Goal: Information Seeking & Learning: Learn about a topic

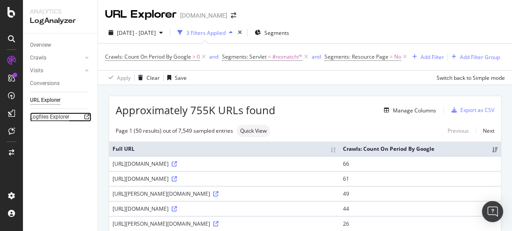
click at [59, 118] on div "Logfiles Explorer" at bounding box center [49, 116] width 39 height 9
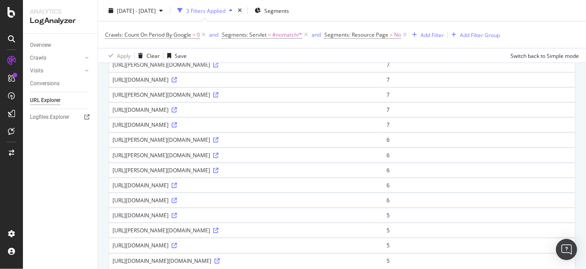
scroll to position [742, 0]
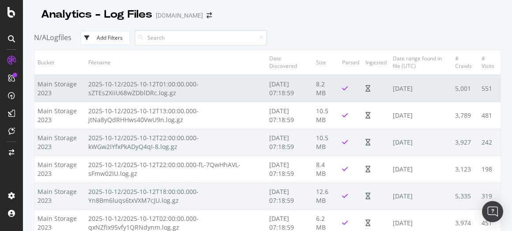
click at [138, 88] on td "2025-10-12/2025-10-12T01:00:00.000-sZTEs2XiiU68wZDblDRc.log.gz" at bounding box center [175, 88] width 181 height 27
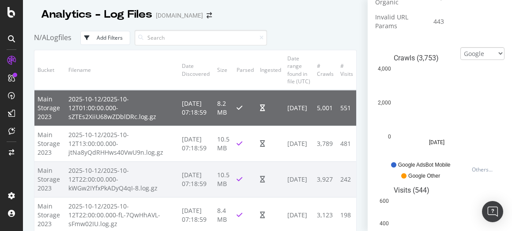
scroll to position [320, 0]
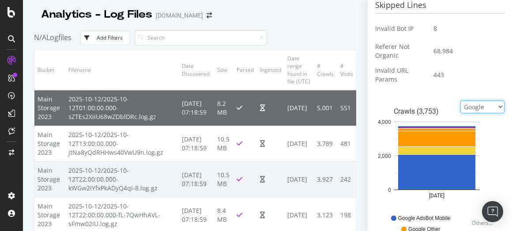
click at [466, 103] on select "Google Bing OpenAI Other AI Bots" at bounding box center [482, 107] width 44 height 13
click at [468, 103] on select "Google Bing OpenAI Other AI Bots" at bounding box center [482, 107] width 44 height 13
click at [460, 101] on select "Google Bing OpenAI Other AI Bots" at bounding box center [482, 107] width 44 height 13
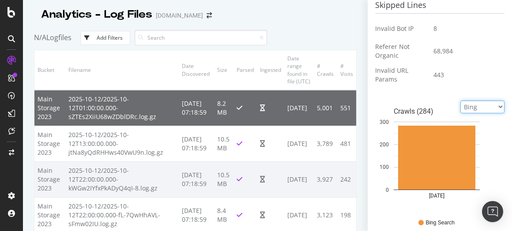
click at [479, 107] on select "Google Bing OpenAI Other AI Bots" at bounding box center [482, 107] width 44 height 13
click at [439, 101] on icon "Crawls [PHONE_NUMBER][DATE] 0 100 200 300" at bounding box center [436, 156] width 123 height 110
click at [472, 112] on rect "A chart." at bounding box center [436, 111] width 86 height 7
click at [477, 108] on select "Google Bing OpenAI Other AI Bots" at bounding box center [482, 107] width 44 height 13
click at [460, 101] on select "Google Bing OpenAI Other AI Bots" at bounding box center [482, 107] width 44 height 13
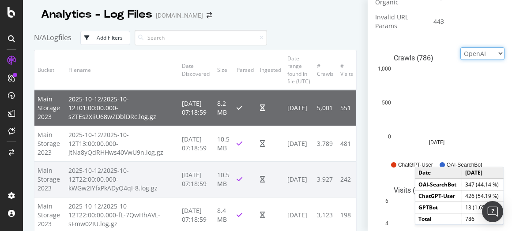
scroll to position [373, 0]
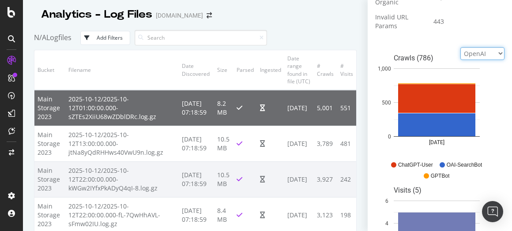
click at [473, 54] on select "Google Bing OpenAI Other AI Bots" at bounding box center [482, 53] width 44 height 13
select select "ai_bots"
click at [460, 47] on select "Google Bing OpenAI Other AI Bots" at bounding box center [482, 53] width 44 height 13
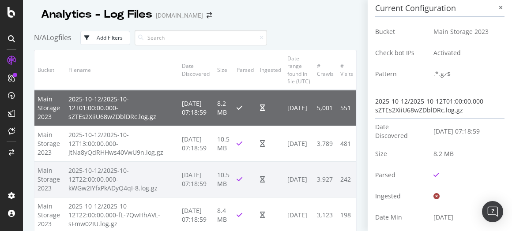
scroll to position [0, 0]
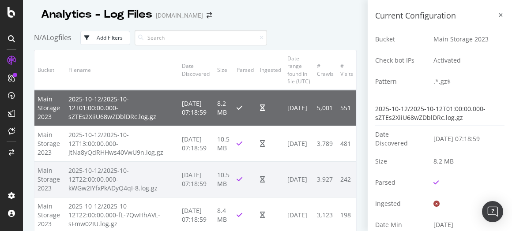
click at [101, 37] on div "Add Filters" at bounding box center [110, 37] width 26 height 7
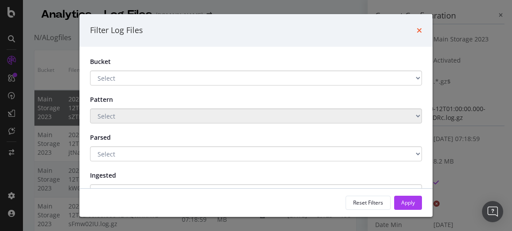
click at [419, 32] on icon "times" at bounding box center [418, 30] width 5 height 7
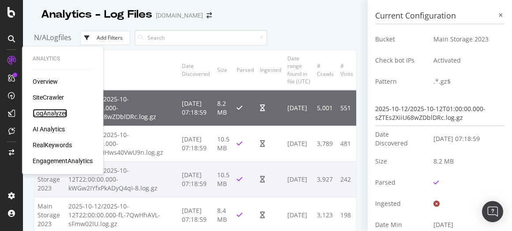
click at [52, 116] on div "LogAnalyzer" at bounding box center [50, 113] width 34 height 9
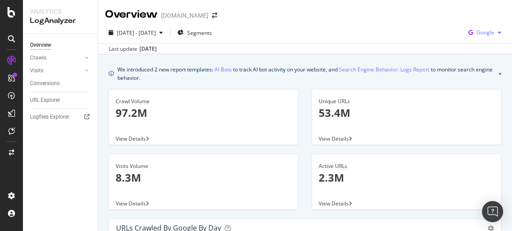
click at [476, 34] on span "Google" at bounding box center [485, 32] width 18 height 7
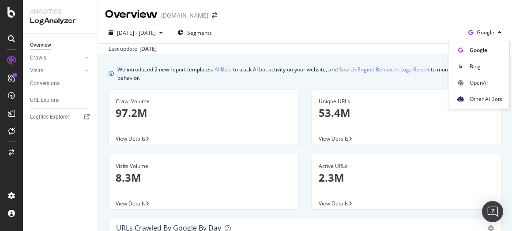
click at [338, 37] on div "[DATE] - [DATE] Segments Google" at bounding box center [305, 35] width 414 height 18
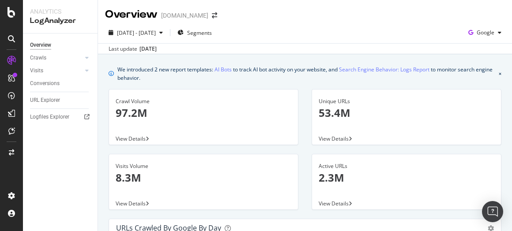
click at [169, 136] on div "View Details" at bounding box center [203, 138] width 189 height 12
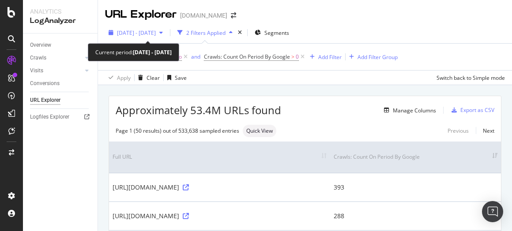
click at [151, 34] on span "[DATE] - [DATE]" at bounding box center [136, 32] width 39 height 7
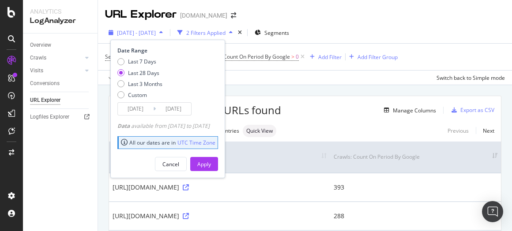
click at [151, 34] on span "[DATE] - [DATE]" at bounding box center [136, 32] width 39 height 7
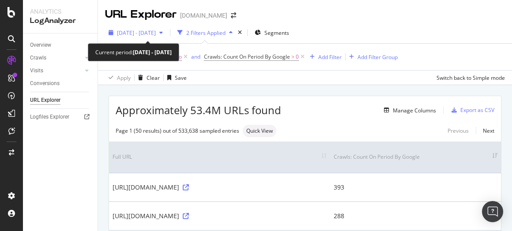
click at [156, 36] on span "[DATE] - [DATE]" at bounding box center [136, 32] width 39 height 7
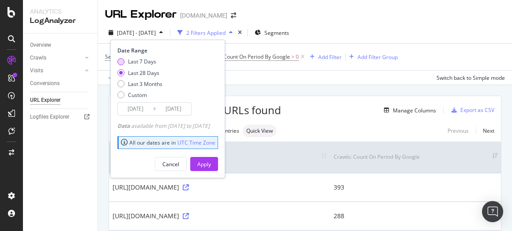
click at [138, 64] on div "Last 7 Days" at bounding box center [142, 61] width 28 height 7
type input "[DATE]"
click at [211, 161] on div "Apply" at bounding box center [204, 164] width 14 height 7
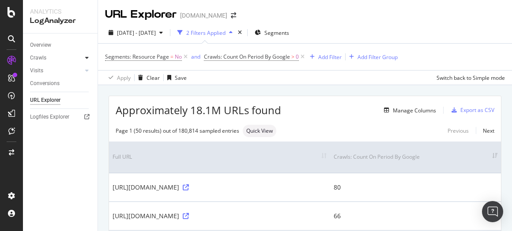
click at [88, 56] on icon at bounding box center [87, 57] width 4 height 5
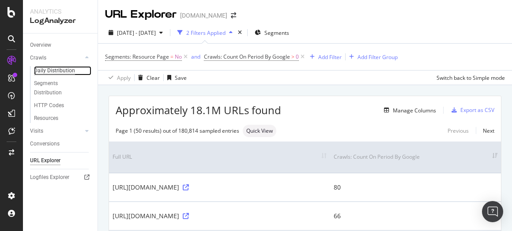
click at [47, 68] on div "Daily Distribution" at bounding box center [54, 70] width 41 height 9
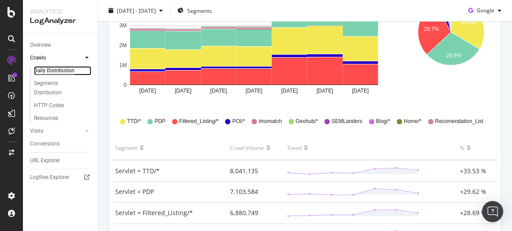
scroll to position [183, 0]
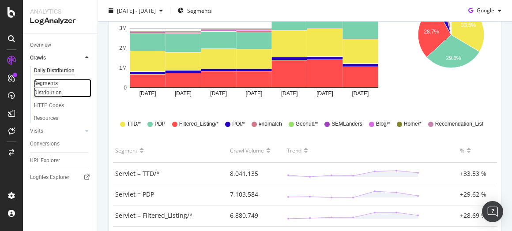
click at [52, 87] on div "Segments Distribution" at bounding box center [58, 88] width 49 height 19
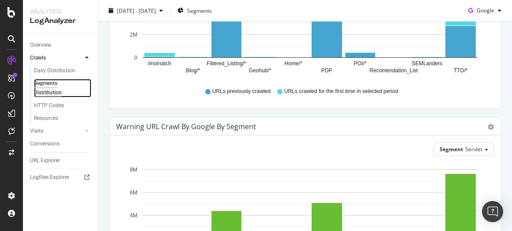
scroll to position [304, 0]
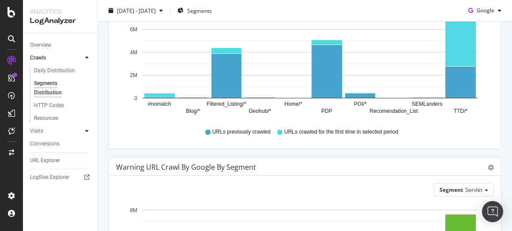
click at [88, 134] on icon at bounding box center [87, 130] width 4 height 5
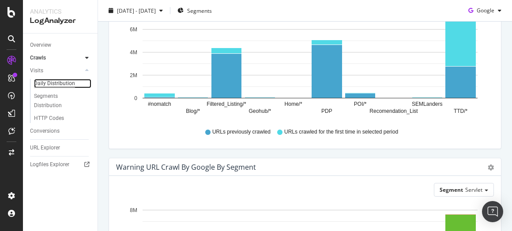
click at [41, 84] on div "Daily Distribution" at bounding box center [54, 83] width 41 height 9
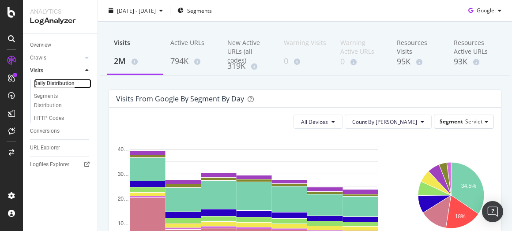
scroll to position [76, 0]
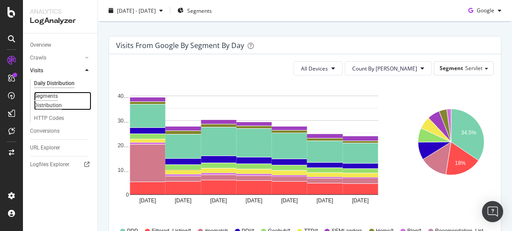
click at [50, 98] on div "Segments Distribution" at bounding box center [58, 101] width 49 height 19
